Goal: Task Accomplishment & Management: Manage account settings

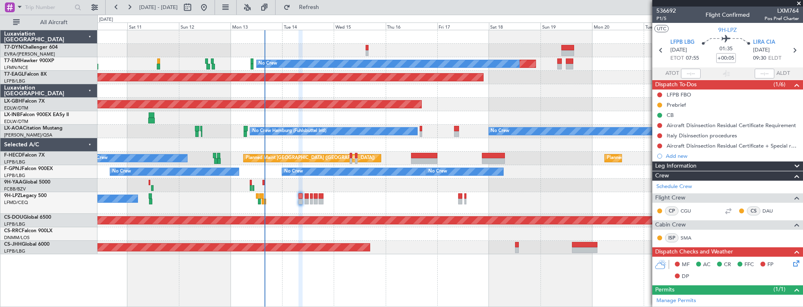
scroll to position [154, 0]
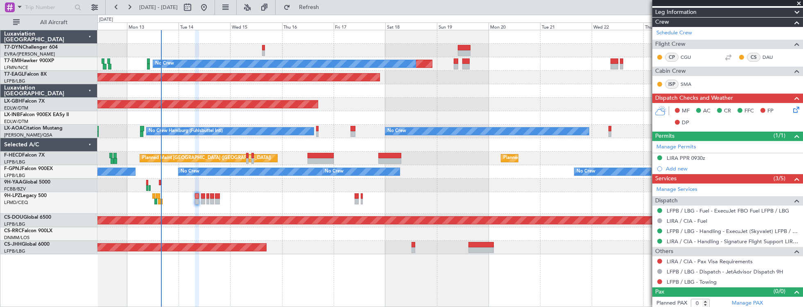
click at [292, 189] on div "Planned Maint No Crew Planned Maint [GEOGRAPHIC_DATA] (Al Maktoum Intl) Planned…" at bounding box center [449, 142] width 705 height 224
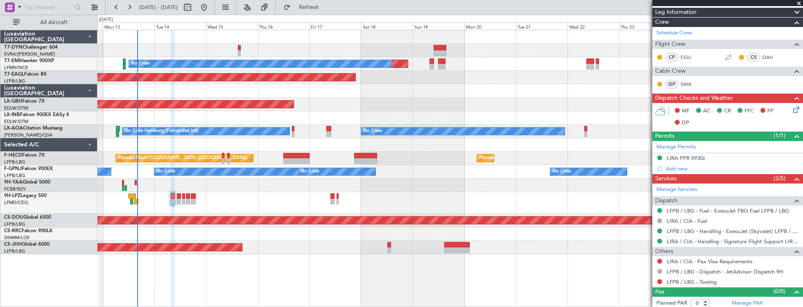
click at [121, 36] on div at bounding box center [449, 37] width 705 height 14
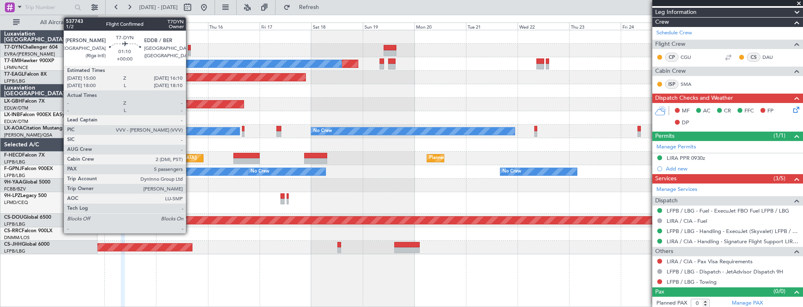
click at [190, 49] on div at bounding box center [189, 48] width 3 height 6
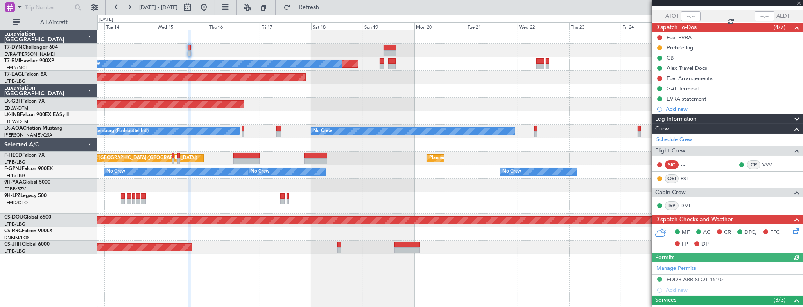
scroll to position [23, 0]
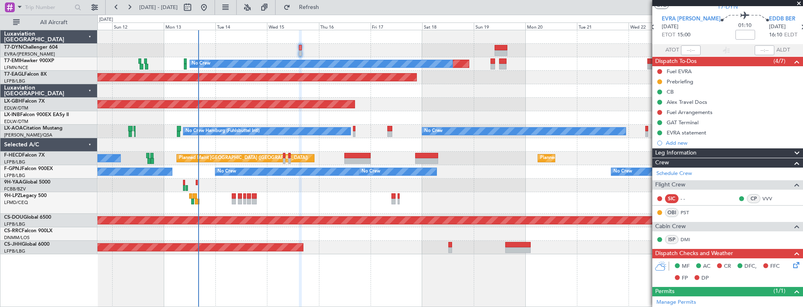
click at [453, 57] on div "Planned Maint No Crew Planned Maint [GEOGRAPHIC_DATA] (Al Maktoum Intl) Planned…" at bounding box center [449, 142] width 705 height 224
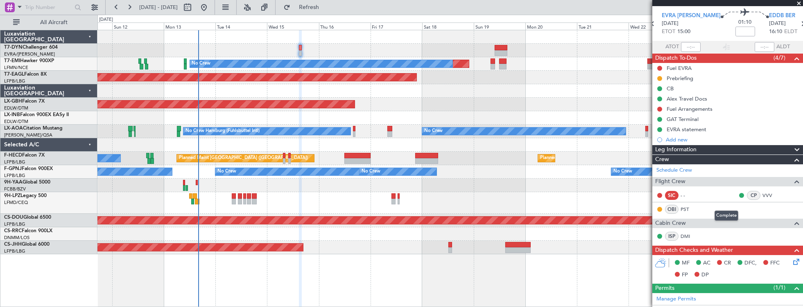
scroll to position [0, 0]
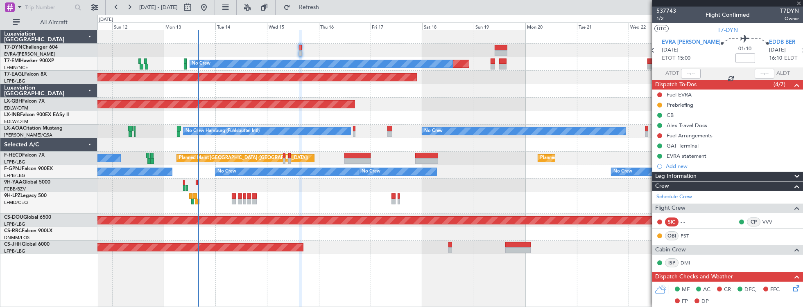
drag, startPoint x: 711, startPoint y: 225, endPoint x: 698, endPoint y: 222, distance: 13.8
click at [698, 222] on div "- -" at bounding box center [689, 222] width 18 height 7
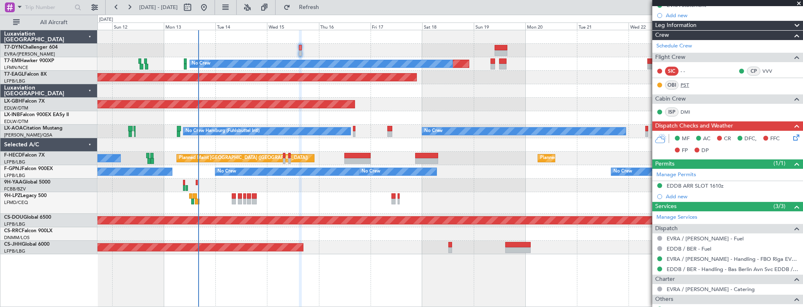
scroll to position [93, 0]
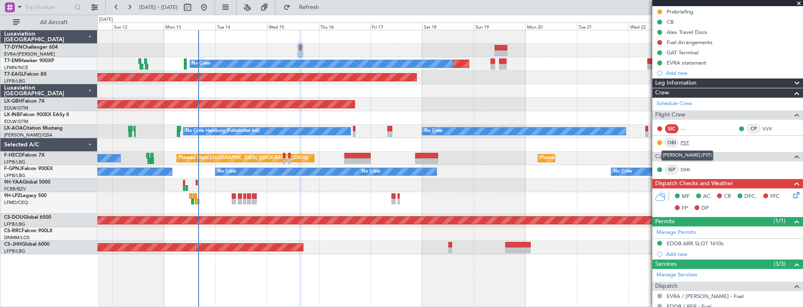
click at [683, 140] on link "PST" at bounding box center [689, 142] width 18 height 7
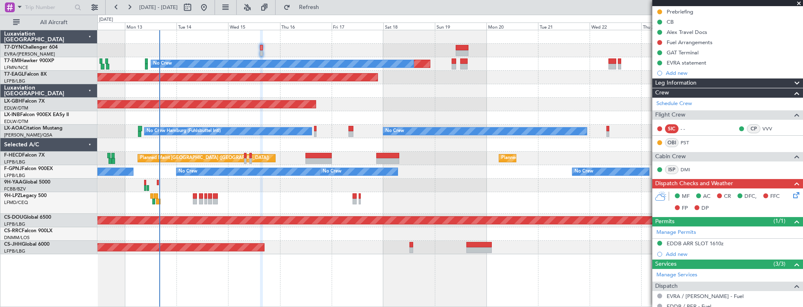
click at [245, 109] on div "Planned Maint No Crew Planned Maint [GEOGRAPHIC_DATA] (Al Maktoum Intl) Planned…" at bounding box center [449, 142] width 705 height 224
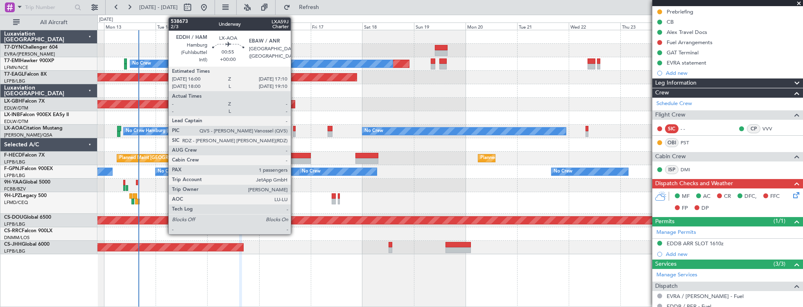
click at [295, 129] on div at bounding box center [294, 129] width 3 height 6
type input "1"
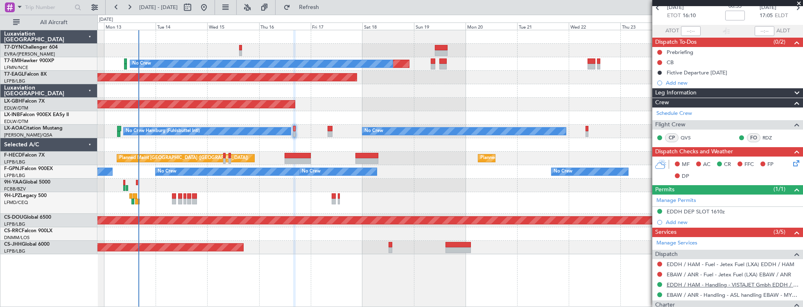
scroll to position [115, 0]
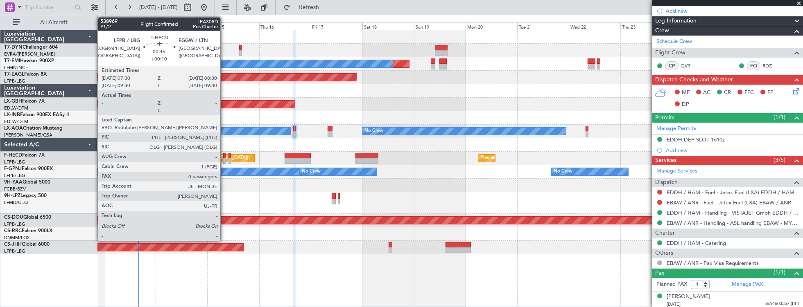
click at [224, 156] on div at bounding box center [224, 156] width 2 height 6
type input "+00:10"
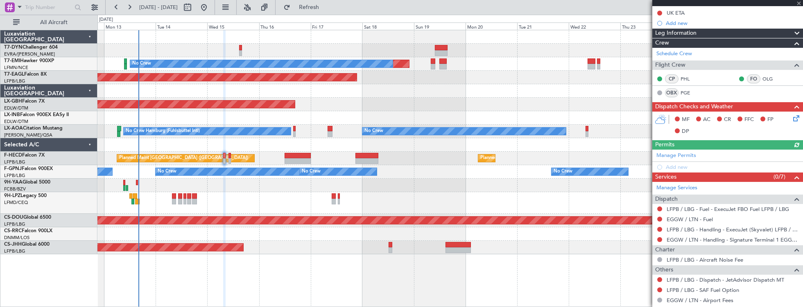
scroll to position [151, 0]
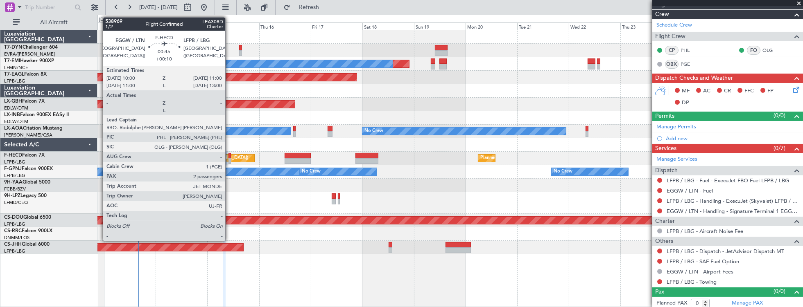
click at [229, 154] on div at bounding box center [229, 156] width 2 height 6
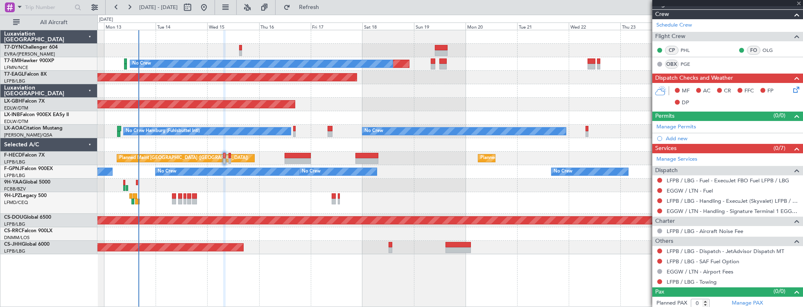
type input "2"
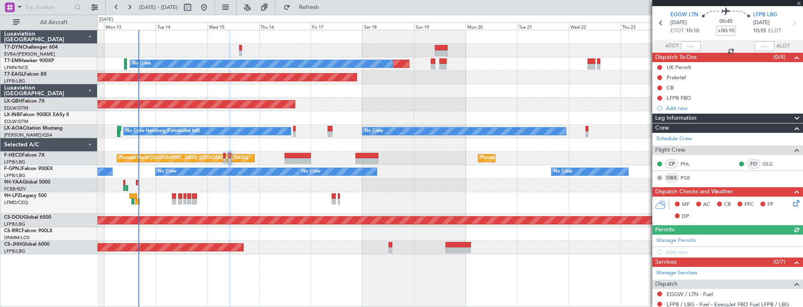
scroll to position [168, 0]
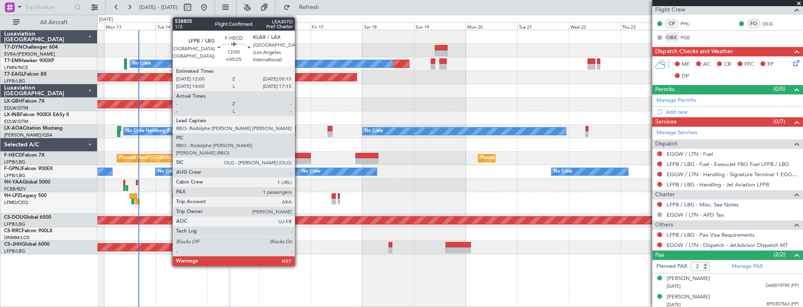
click at [299, 157] on div at bounding box center [297, 156] width 27 height 6
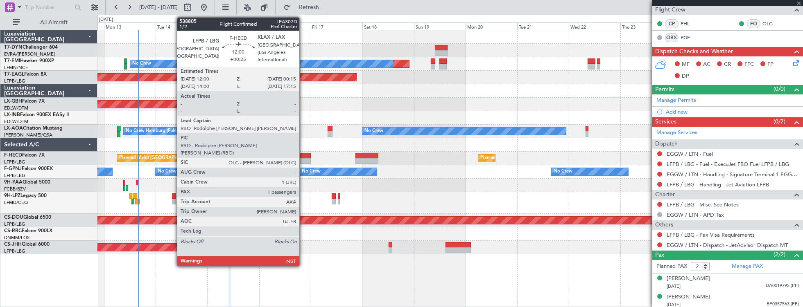
type input "+00:25"
type input "1"
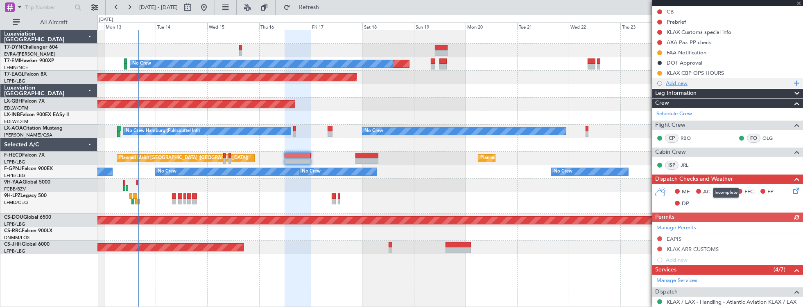
scroll to position [0, 0]
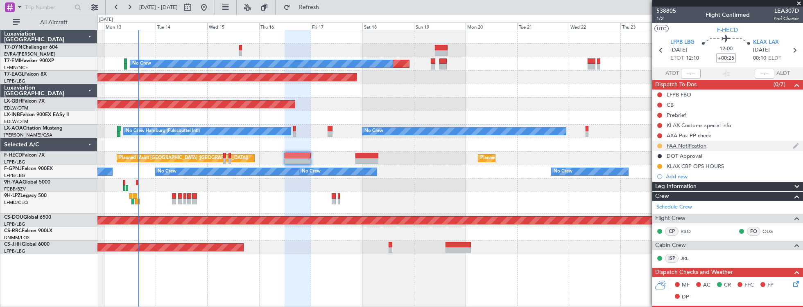
click at [658, 146] on button at bounding box center [659, 146] width 5 height 5
click at [668, 181] on span "Completed" at bounding box center [662, 182] width 27 height 8
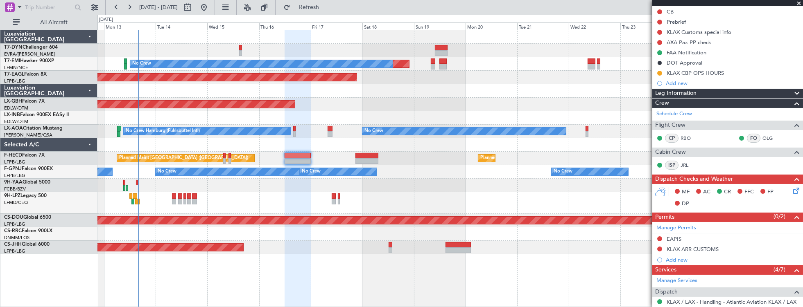
scroll to position [223, 0]
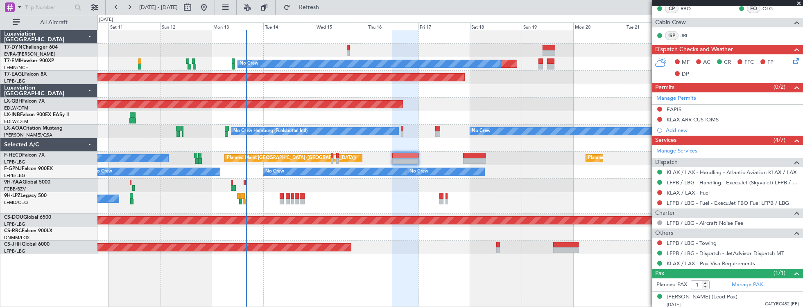
click at [352, 178] on div "Planned Maint No Crew Planned Maint [GEOGRAPHIC_DATA] (Al Maktoum Intl) Planned…" at bounding box center [449, 142] width 705 height 224
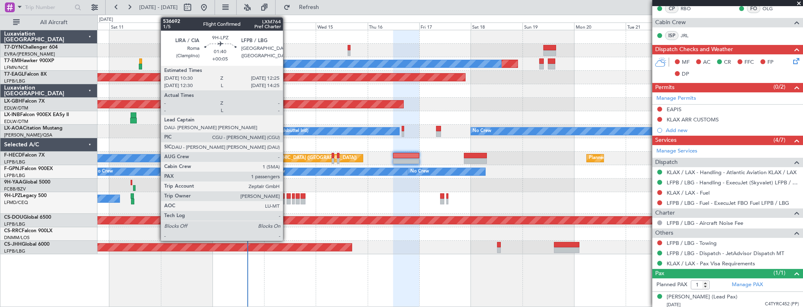
click at [287, 196] on div at bounding box center [289, 197] width 5 height 6
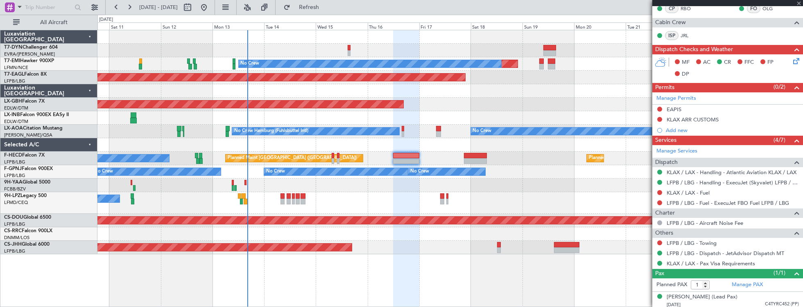
type input "+00:05"
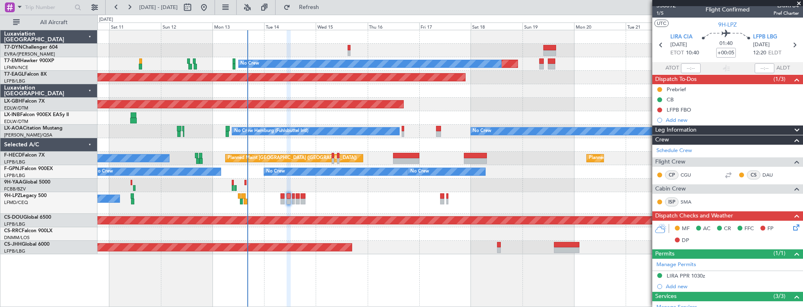
scroll to position [0, 0]
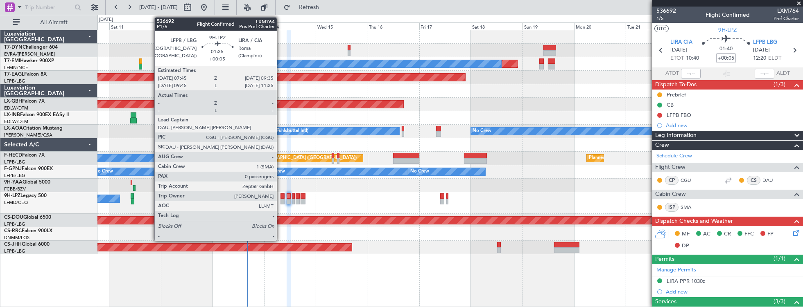
click at [281, 196] on div at bounding box center [282, 197] width 4 height 6
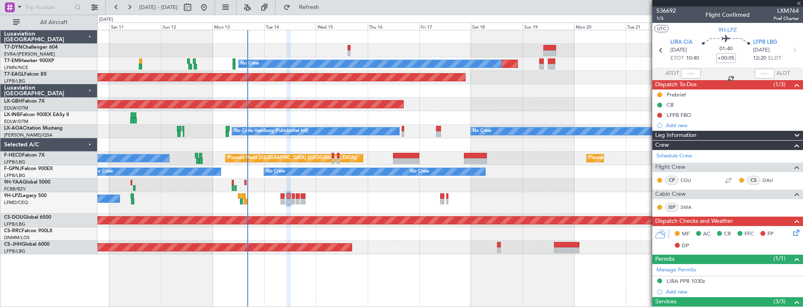
type input "0"
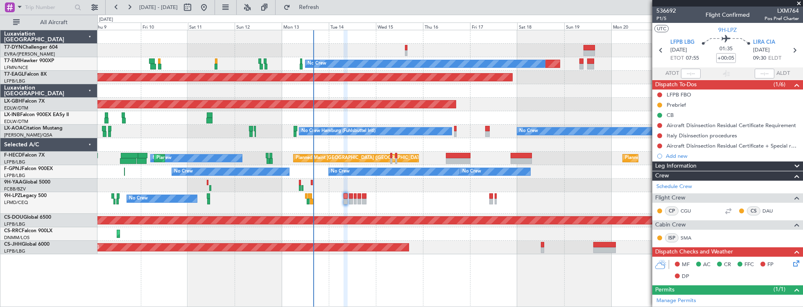
click at [318, 203] on div "No Crew [GEOGRAPHIC_DATA] ([GEOGRAPHIC_DATA])" at bounding box center [449, 203] width 705 height 22
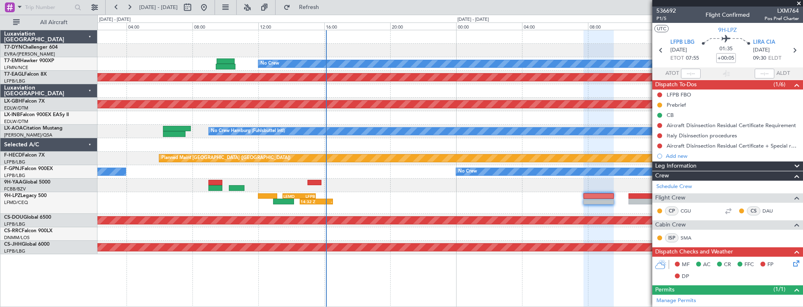
click at [371, 203] on div "14:32 Z - LEMD 13:30 Z LFPB 15:30 Z - - LYBE 17:00 Z LFPB 19:20 Z" at bounding box center [449, 203] width 705 height 22
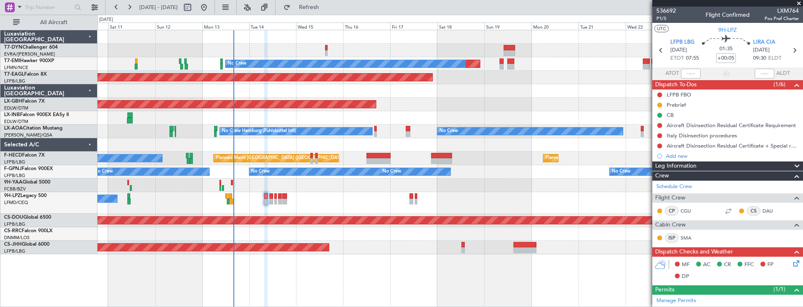
click at [417, 230] on div "Planned Maint Lagos ([PERSON_NAME])" at bounding box center [449, 235] width 705 height 14
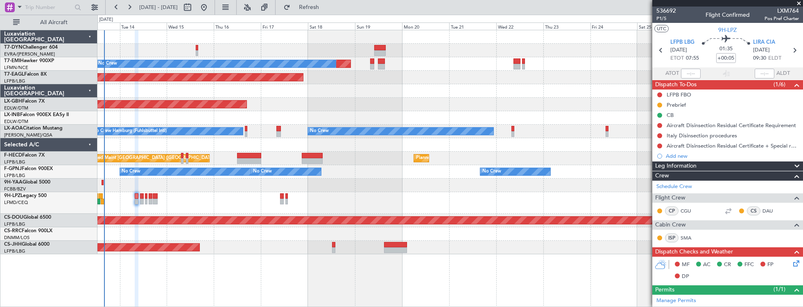
click at [253, 228] on div "Planned Maint No Crew Planned Maint [GEOGRAPHIC_DATA] (Al Maktoum Intl) Planned…" at bounding box center [449, 142] width 705 height 224
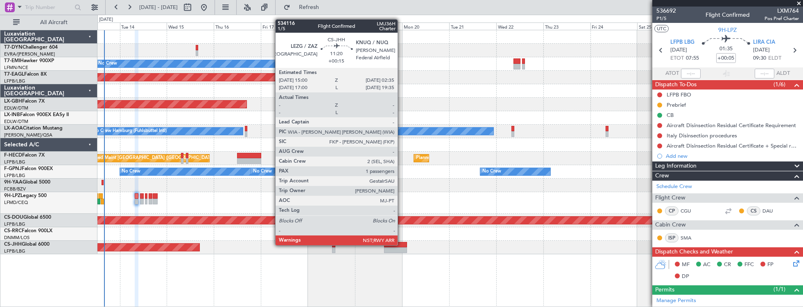
click at [402, 245] on div at bounding box center [395, 245] width 23 height 6
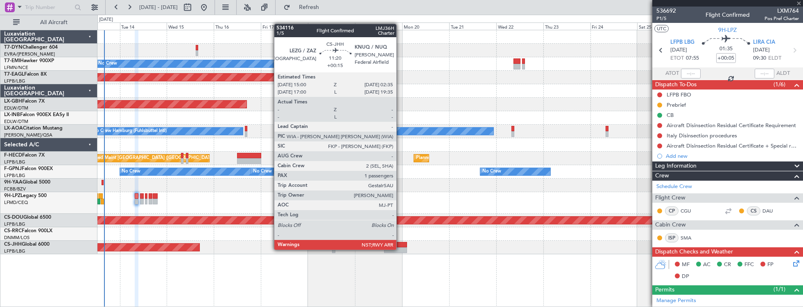
type input "+00:15"
type input "1"
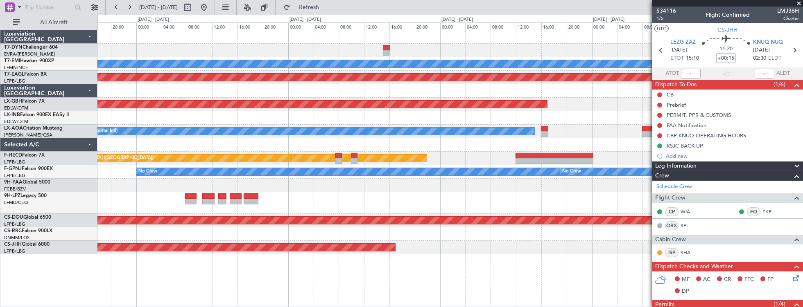
click at [255, 214] on div "Planned Maint No Crew Planned Maint [GEOGRAPHIC_DATA] (Al Maktoum Intl) Planned…" at bounding box center [449, 142] width 705 height 224
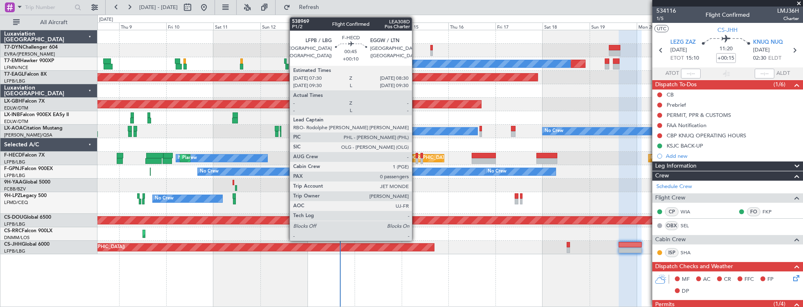
click at [416, 154] on div at bounding box center [416, 156] width 2 height 6
type input "+00:10"
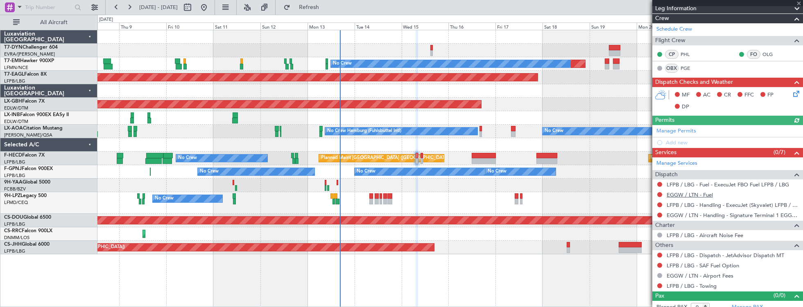
scroll to position [151, 0]
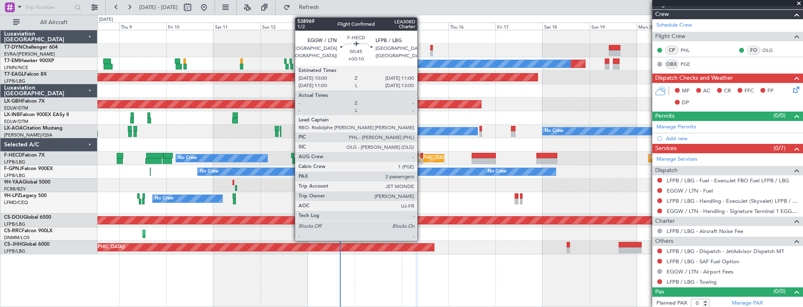
click at [421, 154] on div at bounding box center [421, 156] width 2 height 6
type input "2"
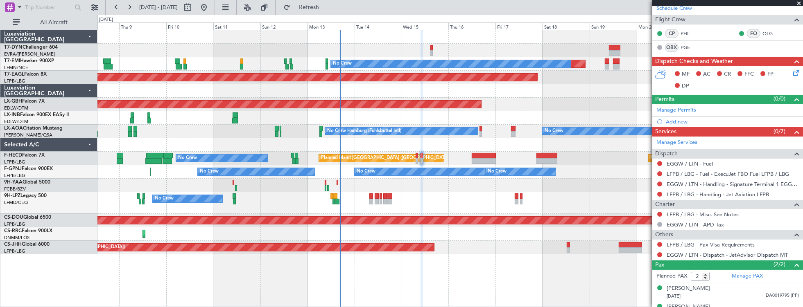
scroll to position [168, 0]
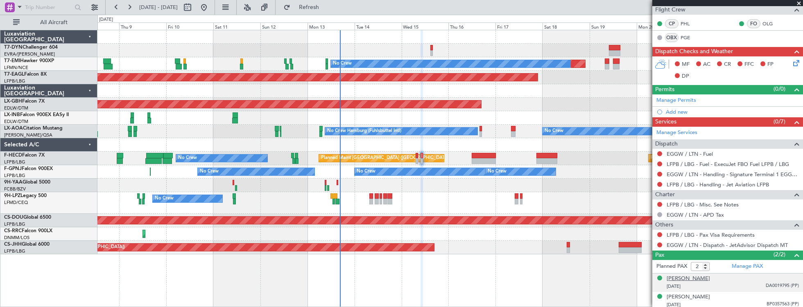
click at [702, 276] on div "[PERSON_NAME]" at bounding box center [687, 279] width 43 height 8
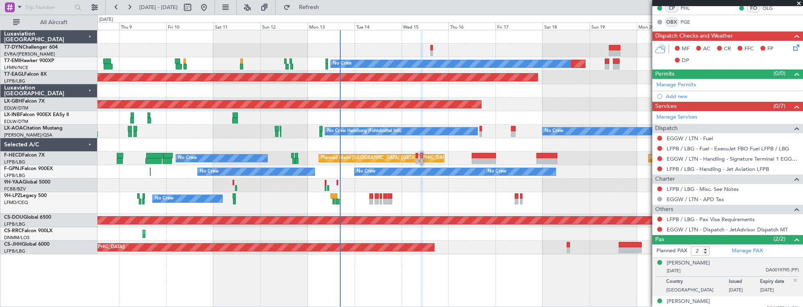
scroll to position [187, 0]
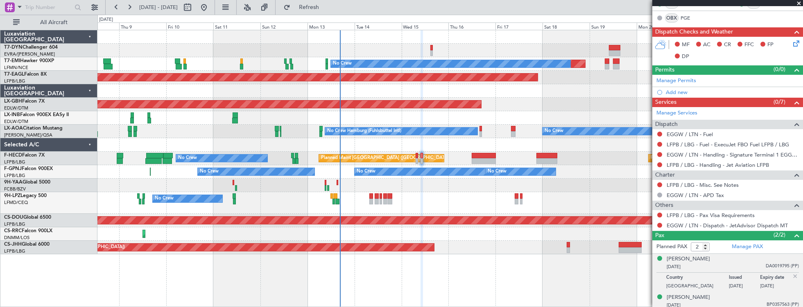
click at [727, 302] on div "[DATE] BP0357563 (PP)" at bounding box center [732, 306] width 132 height 8
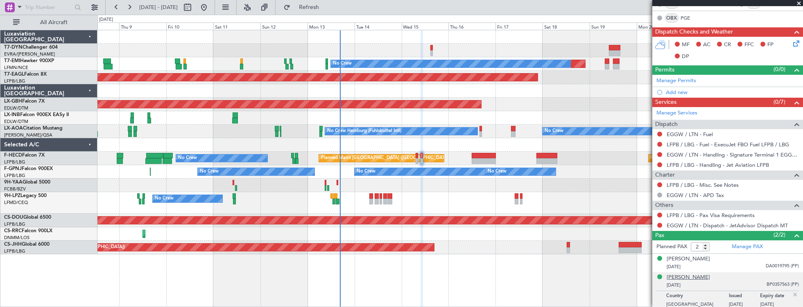
click at [693, 276] on div "[PERSON_NAME]" at bounding box center [687, 278] width 43 height 8
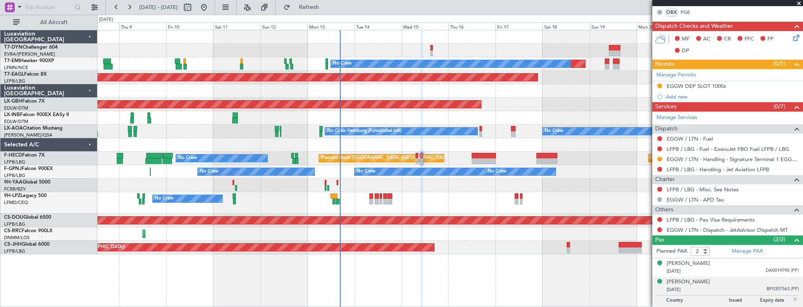
scroll to position [198, 0]
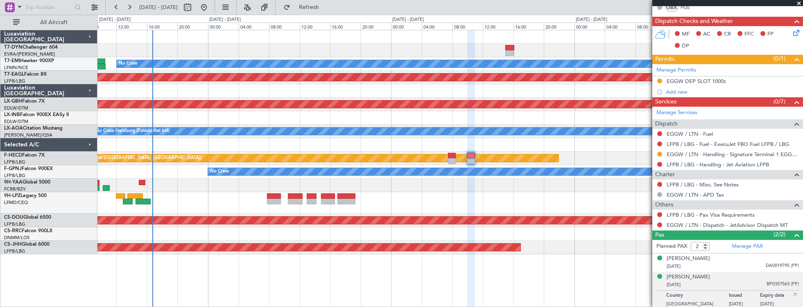
click at [204, 59] on div "Planned Maint No Crew Planned Maint [GEOGRAPHIC_DATA] (Al Maktoum Intl) Planned…" at bounding box center [449, 142] width 705 height 224
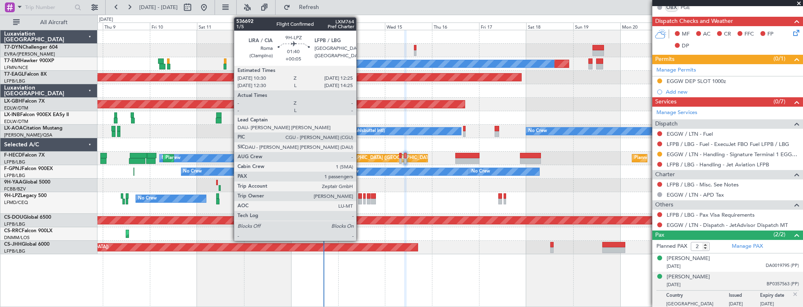
click at [360, 197] on div at bounding box center [360, 197] width 4 height 6
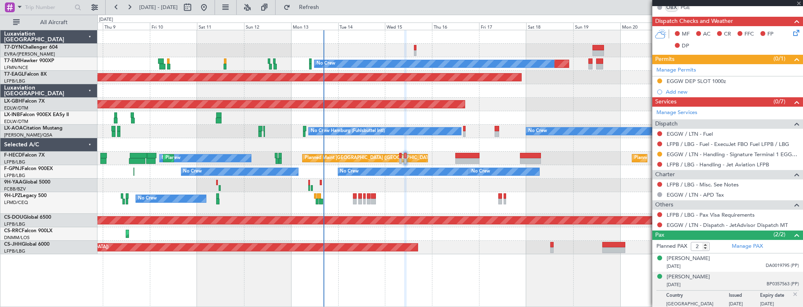
type input "+00:05"
type input "1"
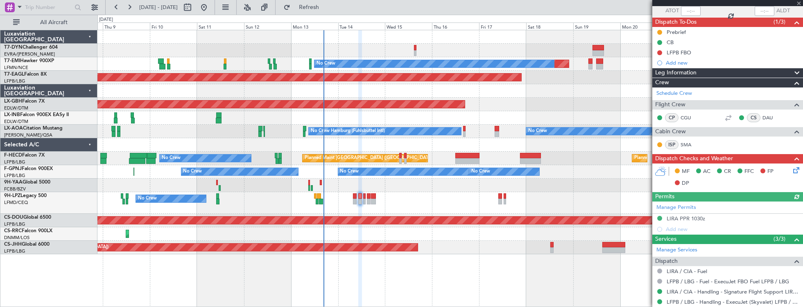
scroll to position [0, 0]
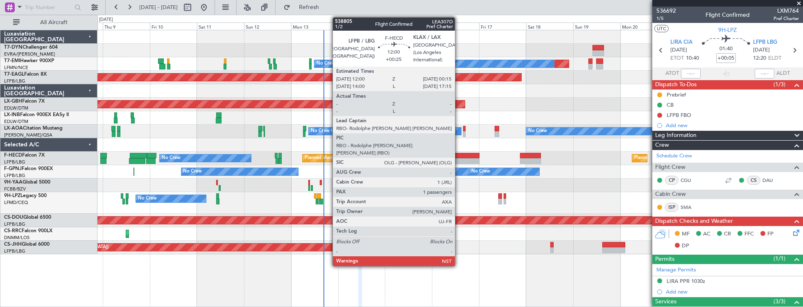
click at [459, 158] on div at bounding box center [467, 156] width 24 height 6
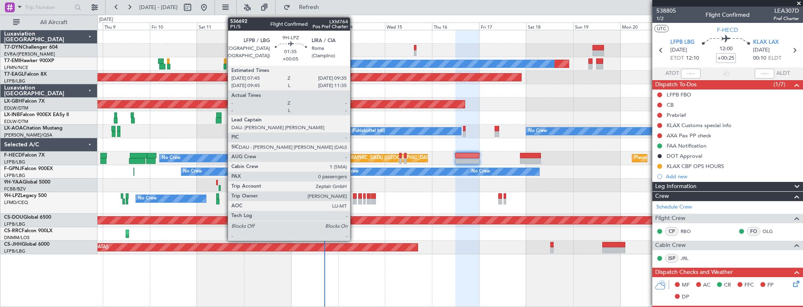
click at [354, 196] on div at bounding box center [355, 197] width 4 height 6
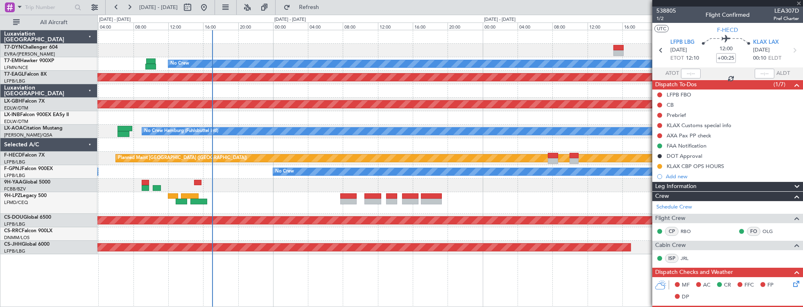
type input "+00:05"
type input "0"
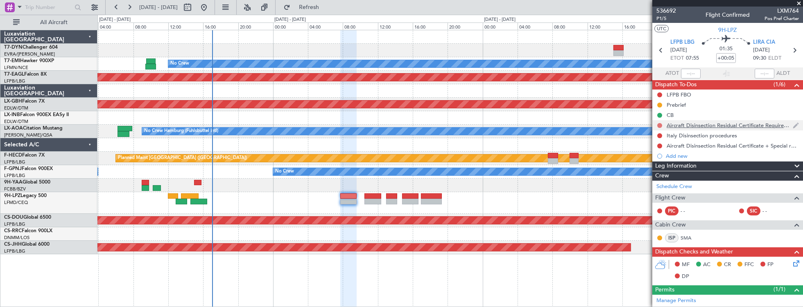
click at [659, 125] on button at bounding box center [659, 125] width 5 height 5
click at [668, 146] on span "In Progress" at bounding box center [664, 149] width 28 height 8
click at [658, 135] on button at bounding box center [659, 135] width 5 height 5
click at [664, 160] on span "In Progress" at bounding box center [664, 159] width 28 height 8
click at [659, 145] on button at bounding box center [659, 146] width 5 height 5
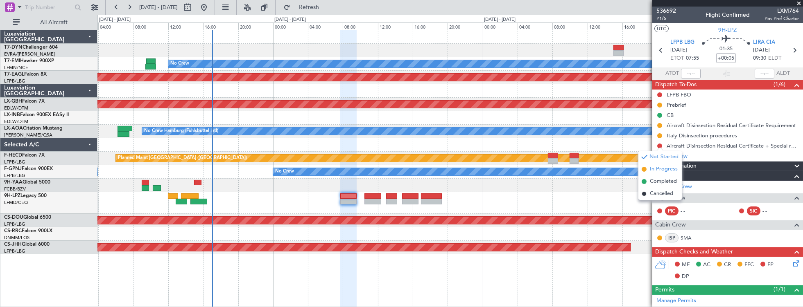
click at [659, 169] on span "In Progress" at bounding box center [664, 169] width 28 height 8
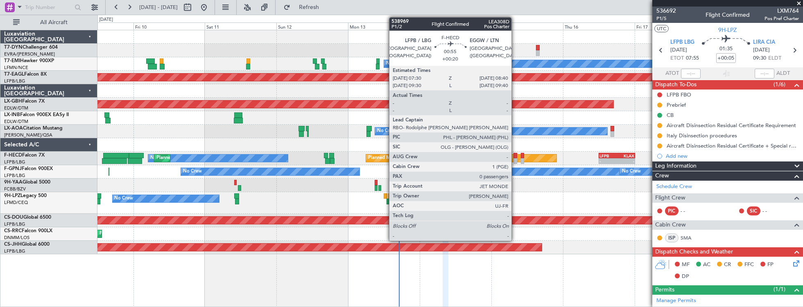
click at [515, 156] on div at bounding box center [515, 156] width 4 height 6
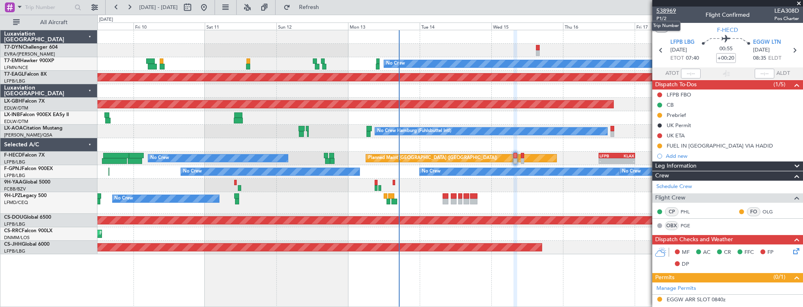
click at [665, 12] on span "538969" at bounding box center [666, 11] width 20 height 9
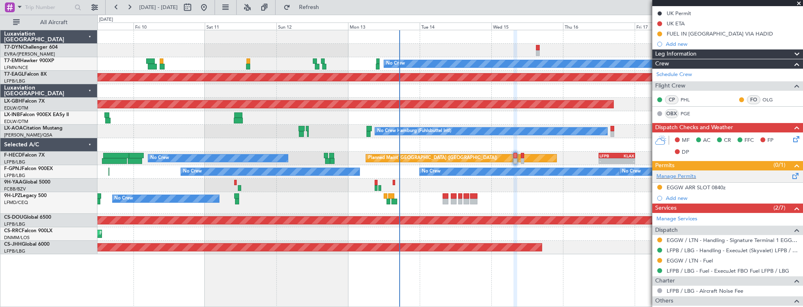
scroll to position [172, 0]
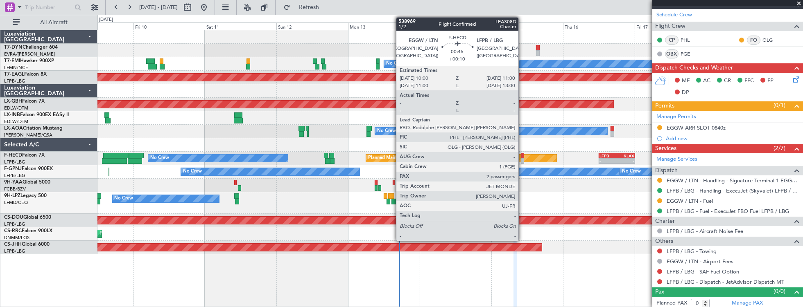
click at [522, 154] on div at bounding box center [522, 156] width 3 height 6
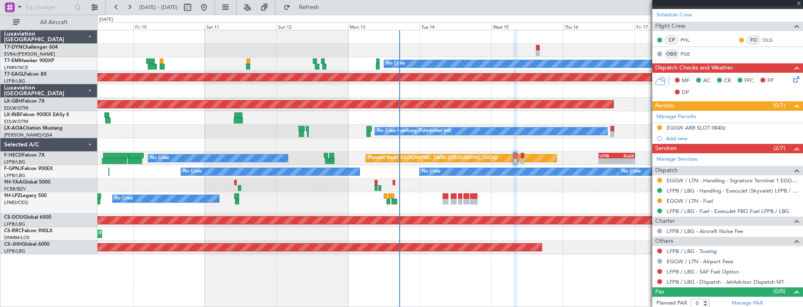
type input "+00:10"
type input "2"
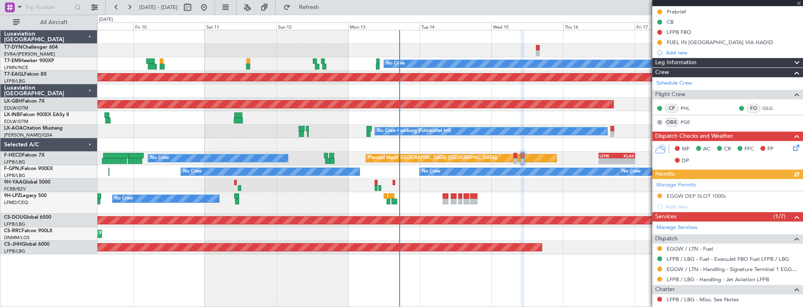
scroll to position [208, 0]
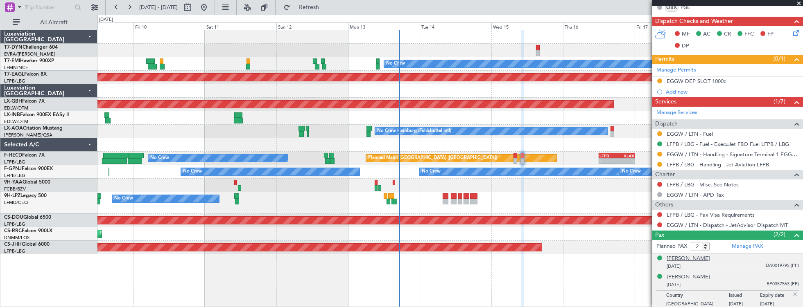
click at [696, 257] on div "[PERSON_NAME]" at bounding box center [687, 259] width 43 height 8
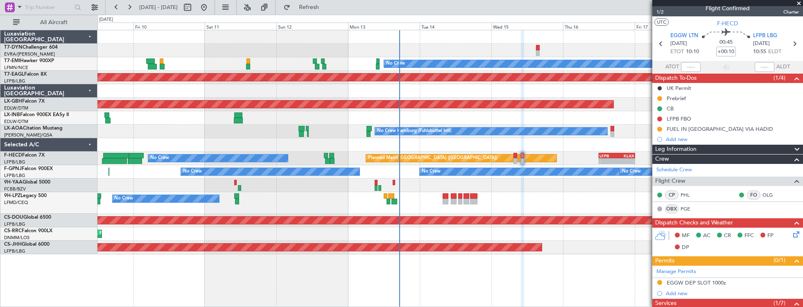
scroll to position [0, 0]
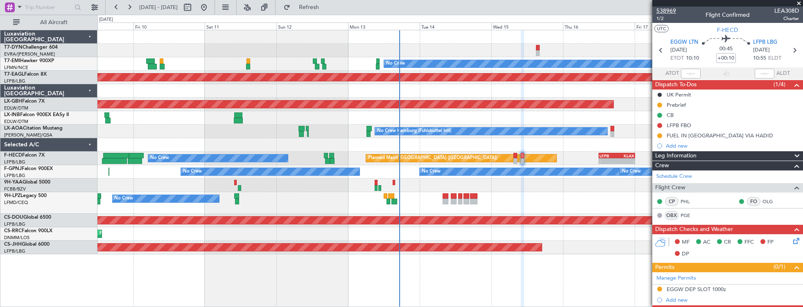
click at [672, 10] on span "538969" at bounding box center [666, 11] width 20 height 9
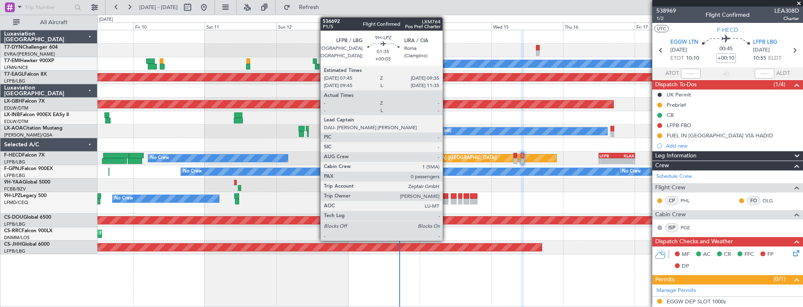
click at [447, 195] on div at bounding box center [445, 197] width 6 height 6
type input "+00:05"
type input "0"
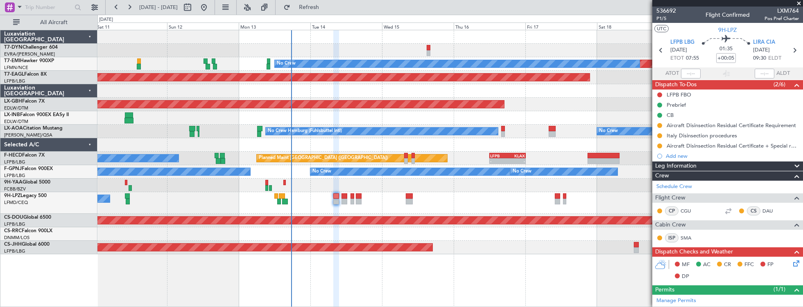
click at [368, 190] on div "Planned Maint No Crew Planned Maint [GEOGRAPHIC_DATA] (Al Maktoum Intl) Planned…" at bounding box center [449, 142] width 705 height 224
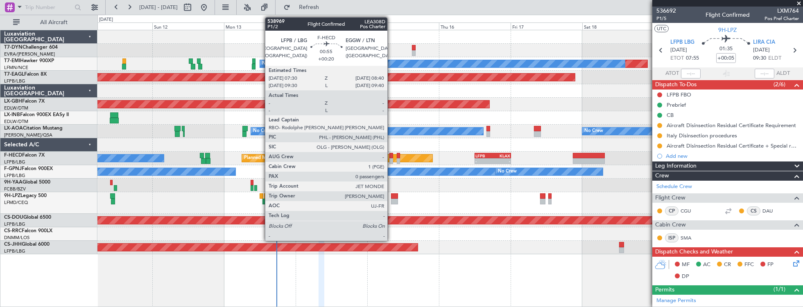
click at [391, 156] on div at bounding box center [391, 156] width 4 height 6
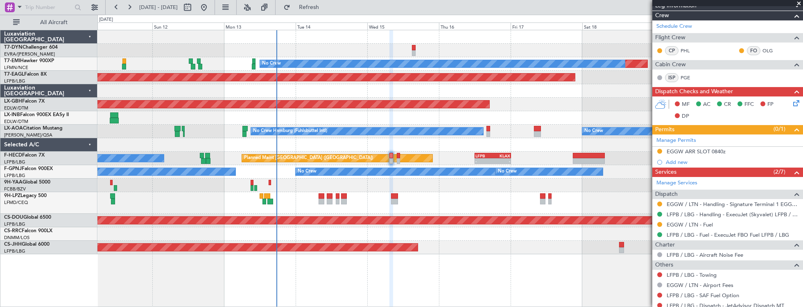
scroll to position [161, 0]
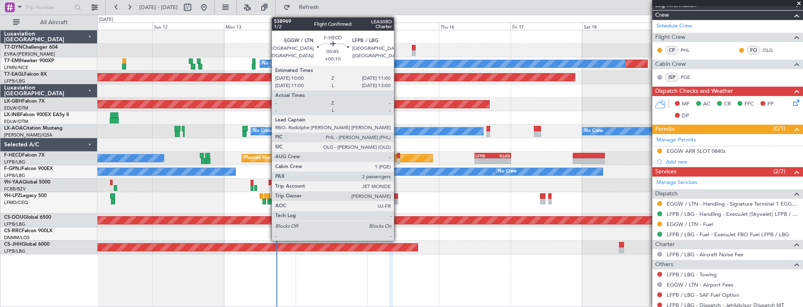
click at [398, 156] on div at bounding box center [398, 156] width 3 height 6
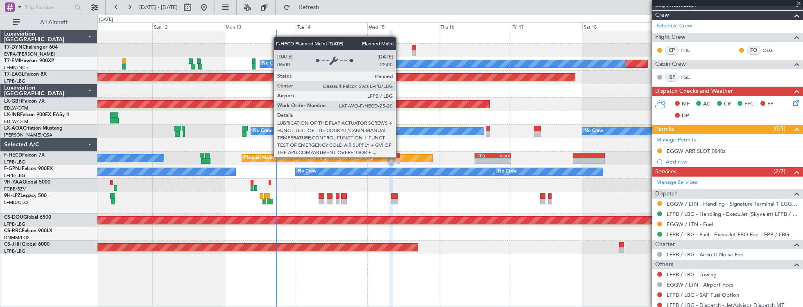
type input "+00:10"
type input "2"
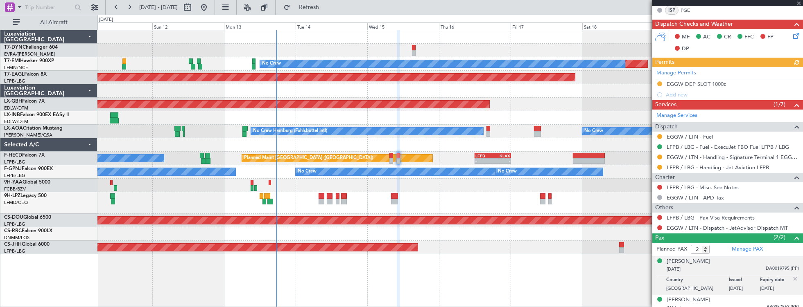
scroll to position [220, 0]
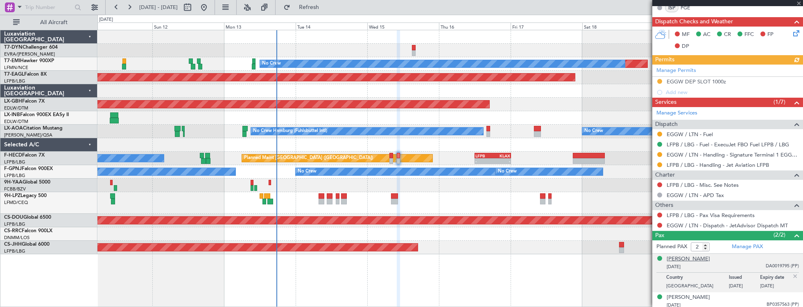
click at [695, 256] on div "[PERSON_NAME]" at bounding box center [687, 259] width 43 height 8
click at [684, 153] on link "EGGW / LTN - Handling - Signature Terminal 1 EGGW / LTN" at bounding box center [732, 154] width 132 height 7
click at [741, 164] on link "LFPB / LBG - Handling - Jet Aviation LFPB" at bounding box center [717, 165] width 102 height 7
click at [703, 257] on div "[PERSON_NAME]" at bounding box center [687, 259] width 43 height 8
click at [693, 295] on div "[PERSON_NAME]" at bounding box center [687, 298] width 43 height 8
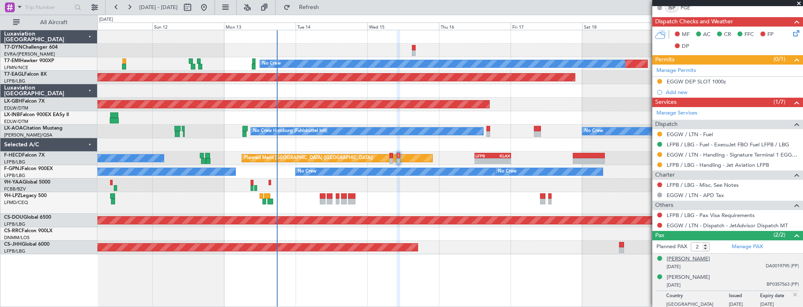
click at [695, 255] on div "[PERSON_NAME]" at bounding box center [687, 259] width 43 height 8
